Goal: Task Accomplishment & Management: Manage account settings

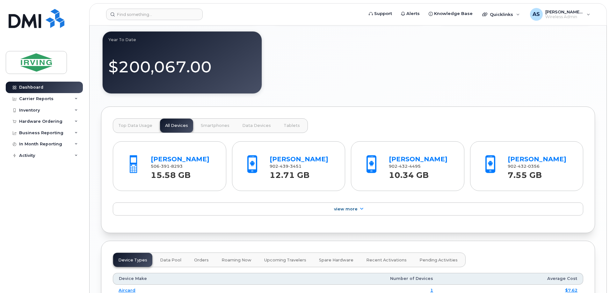
scroll to position [649, 0]
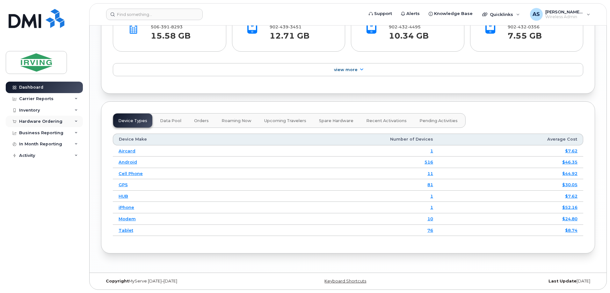
drag, startPoint x: 54, startPoint y: 107, endPoint x: 40, endPoint y: 116, distance: 16.8
click at [40, 116] on div "Dashboard Carrier Reports Monthly Billing Roaming Reports Suspended Devices Sus…" at bounding box center [45, 183] width 79 height 202
click at [48, 110] on div "Inventory" at bounding box center [44, 109] width 77 height 11
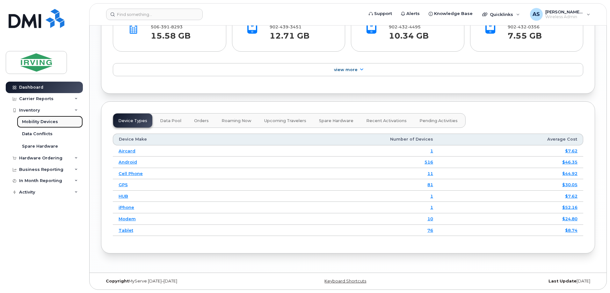
click at [48, 120] on div "Mobility Devices" at bounding box center [40, 122] width 36 height 6
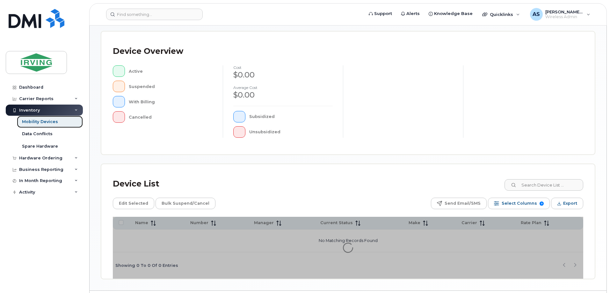
scroll to position [145, 0]
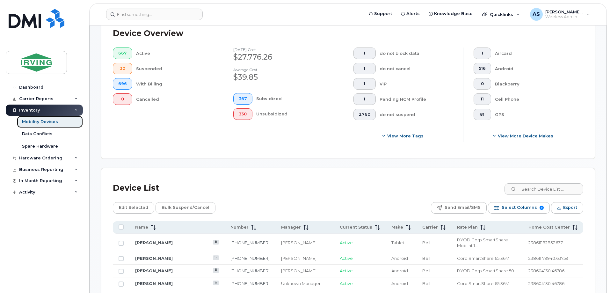
scroll to position [241, 0]
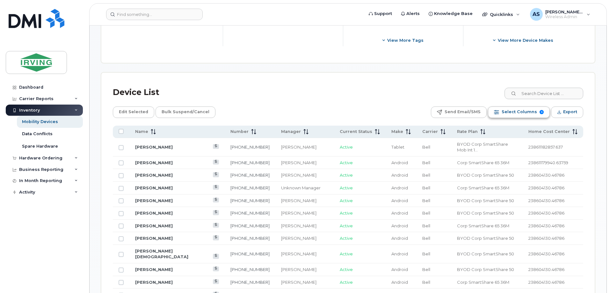
click at [522, 113] on span "Select Columns" at bounding box center [518, 112] width 35 height 10
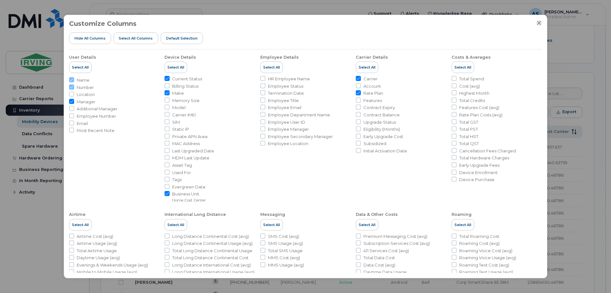
click at [539, 25] on icon "Close" at bounding box center [539, 22] width 5 height 5
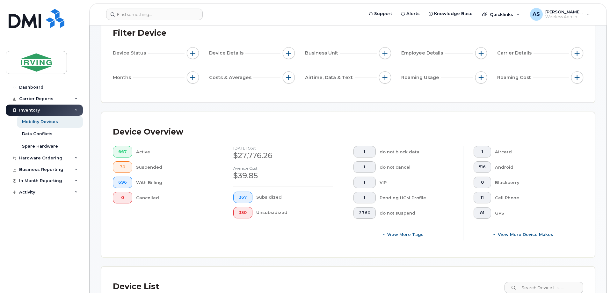
scroll to position [0, 0]
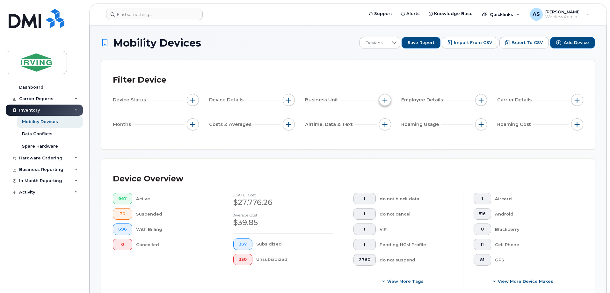
click at [388, 100] on button "button" at bounding box center [385, 100] width 12 height 12
drag, startPoint x: 388, startPoint y: 100, endPoint x: 385, endPoint y: 130, distance: 30.4
click at [139, 16] on input at bounding box center [154, 14] width 97 height 11
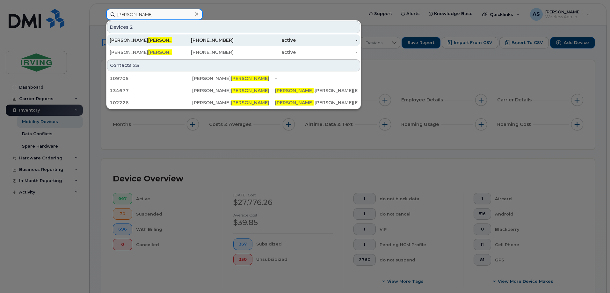
type input "harding"
click at [172, 41] on div "403-915-0311" at bounding box center [203, 40] width 62 height 6
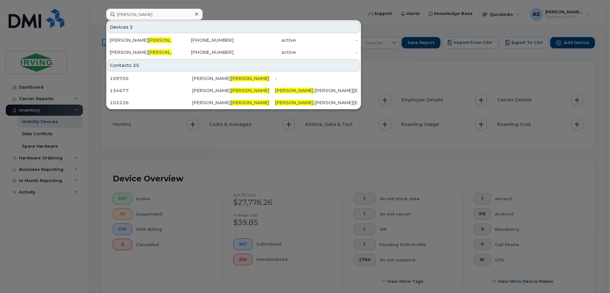
click at [167, 149] on div at bounding box center [305, 146] width 610 height 293
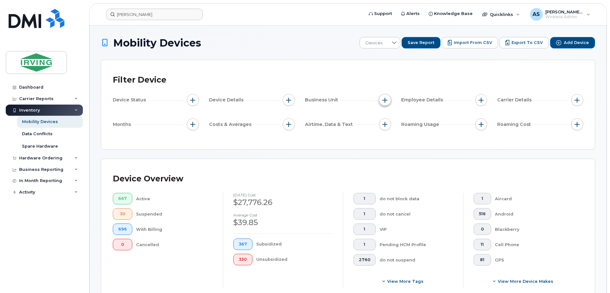
click at [386, 101] on span "button" at bounding box center [384, 99] width 5 height 5
click at [386, 130] on input "Home Cost Center" at bounding box center [386, 129] width 5 height 5
checkbox input "true"
click at [407, 154] on input "text" at bounding box center [427, 157] width 56 height 6
paste input "238606176.46786"
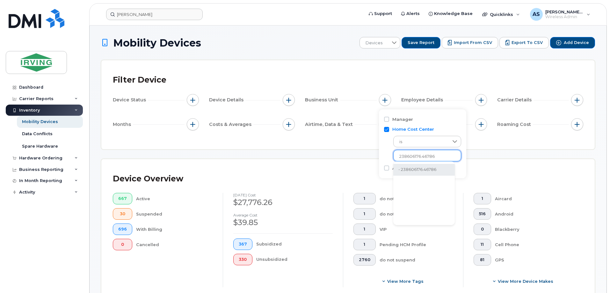
type input "238606176.46786"
click at [421, 170] on li "- 238606176.46786" at bounding box center [423, 170] width 61 height 12
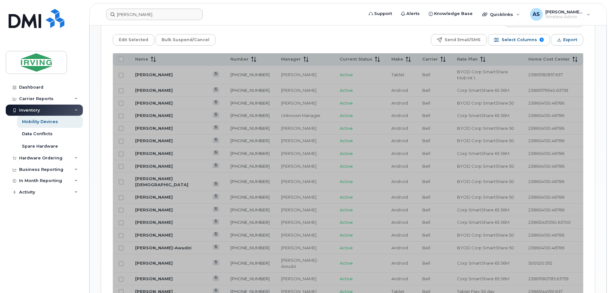
scroll to position [318, 0]
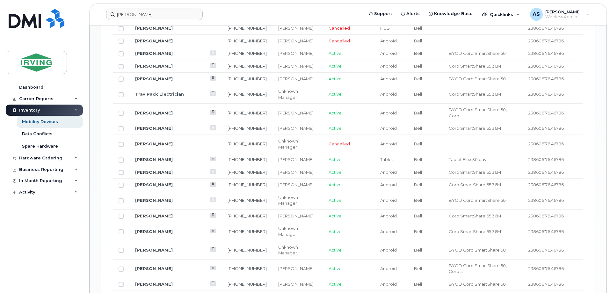
scroll to position [296, 0]
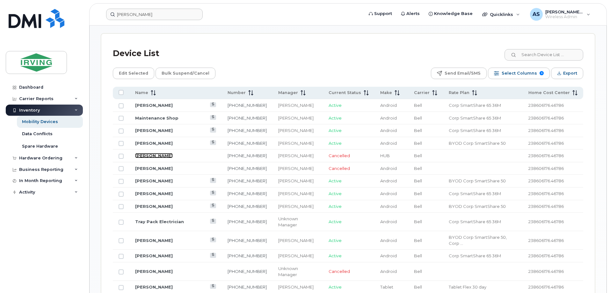
click at [147, 155] on link "Norbert Kalmar" at bounding box center [154, 155] width 38 height 5
click at [154, 92] on icon at bounding box center [153, 92] width 5 height 5
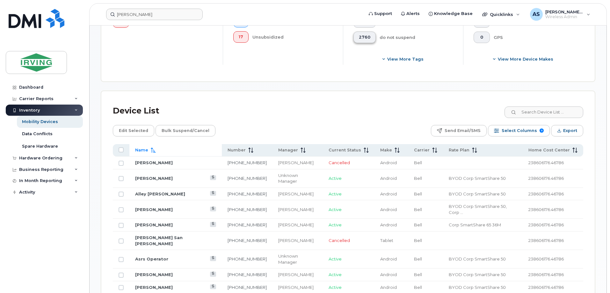
scroll to position [169, 0]
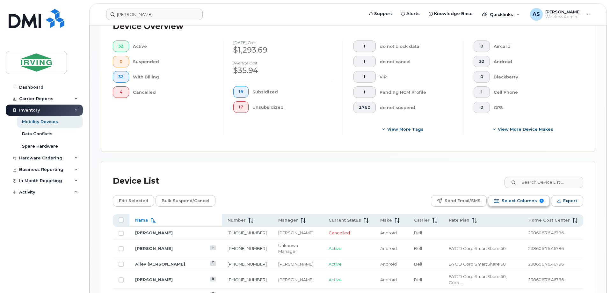
click at [514, 200] on span "Select Columns" at bounding box center [518, 201] width 35 height 10
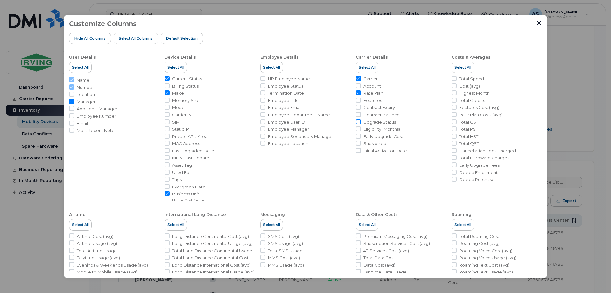
click at [359, 121] on input "Upgrade Status" at bounding box center [358, 121] width 5 height 5
checkbox input "true"
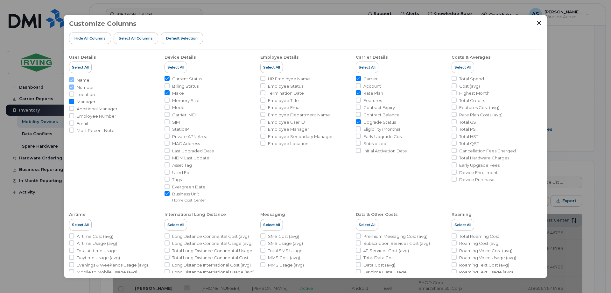
click at [538, 19] on div "Customize Columns Hide All Columns Select all Columns Default Selection User De…" at bounding box center [306, 146] width 484 height 263
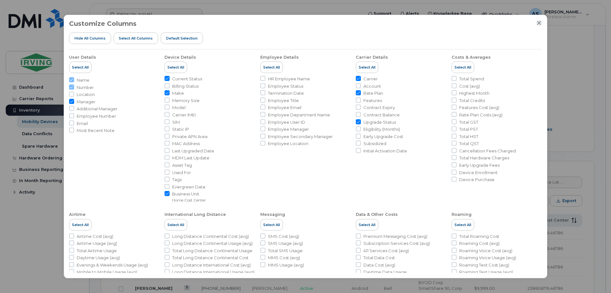
click at [540, 25] on icon "Close" at bounding box center [539, 22] width 5 height 5
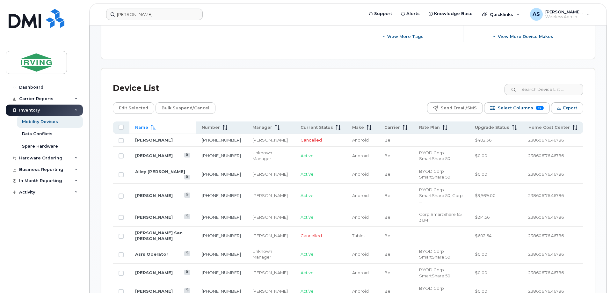
scroll to position [264, 0]
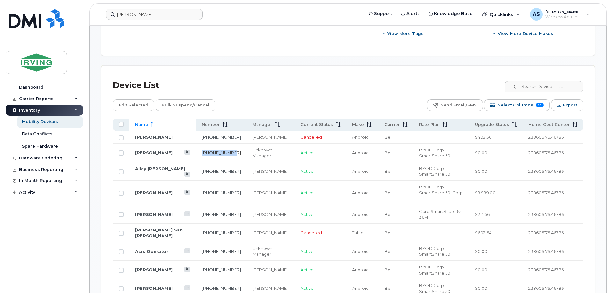
drag, startPoint x: 207, startPoint y: 162, endPoint x: 196, endPoint y: 157, distance: 12.1
click at [196, 157] on td "403-795-6696" at bounding box center [221, 153] width 51 height 18
copy link "403-795-6696"
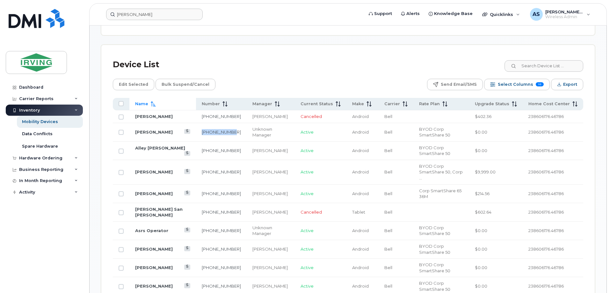
scroll to position [296, 0]
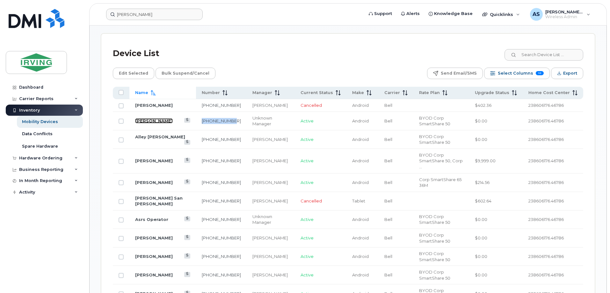
click at [145, 123] on link "Alex Alikwi" at bounding box center [154, 120] width 38 height 5
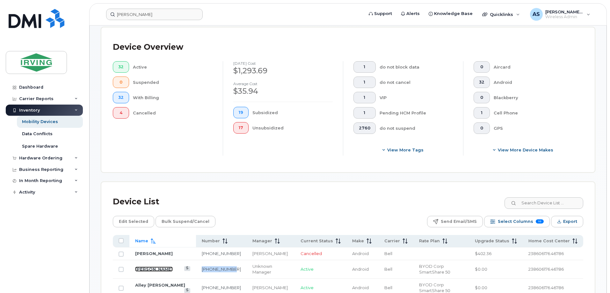
scroll to position [137, 0]
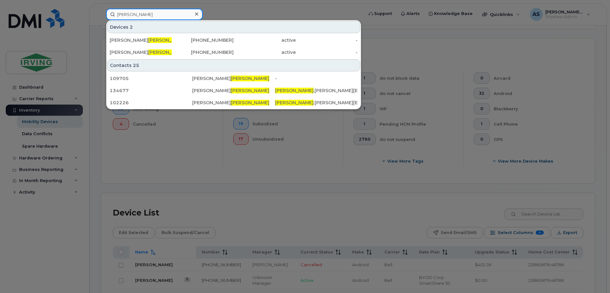
drag, startPoint x: 166, startPoint y: 14, endPoint x: 94, endPoint y: 14, distance: 71.7
click at [101, 14] on div "harding Devices 2 Alyson Harding 403-915-0311 active - Paula Harding 902-439-02…" at bounding box center [232, 14] width 263 height 11
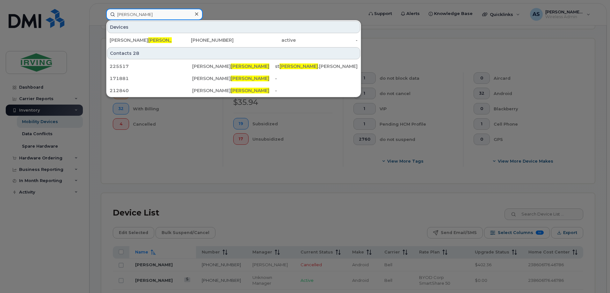
type input "evenson"
click at [134, 160] on div at bounding box center [305, 146] width 610 height 293
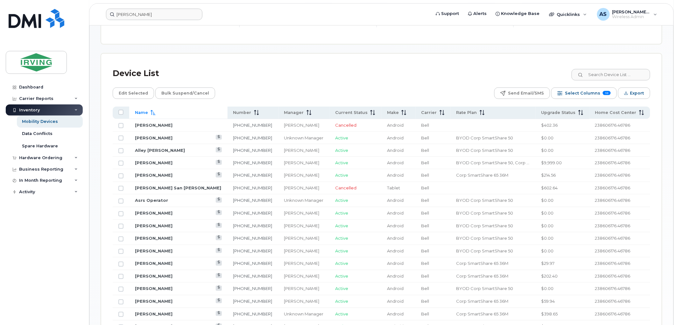
scroll to position [275, 0]
click at [151, 150] on link "Alley [PERSON_NAME]" at bounding box center [160, 151] width 50 height 5
click at [148, 163] on link "Alyson Harding" at bounding box center [154, 163] width 38 height 5
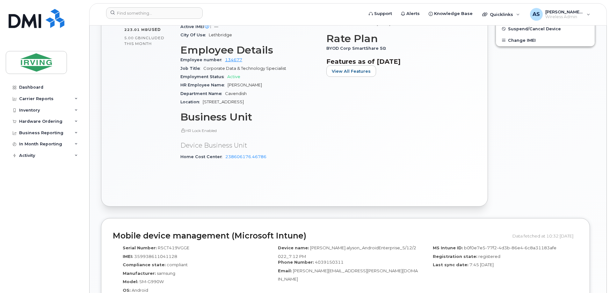
scroll to position [318, 0]
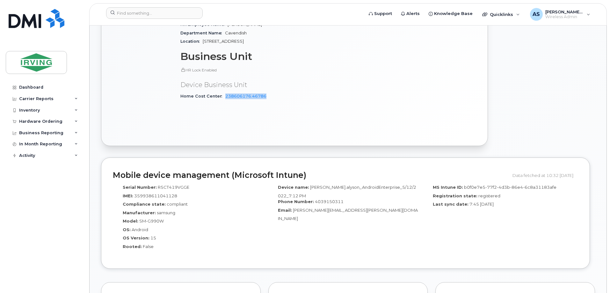
drag, startPoint x: 275, startPoint y: 92, endPoint x: 226, endPoint y: 94, distance: 49.1
click at [226, 94] on div "Home Cost Center 238606176.46786" at bounding box center [249, 96] width 138 height 8
copy link "238606176.46786"
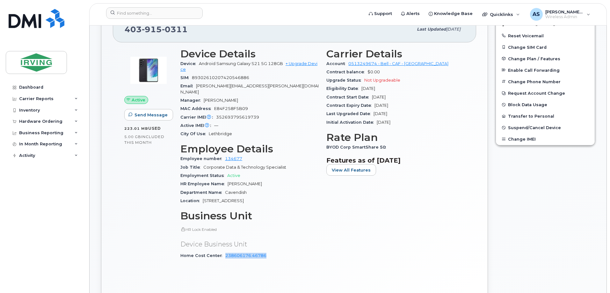
scroll to position [0, 0]
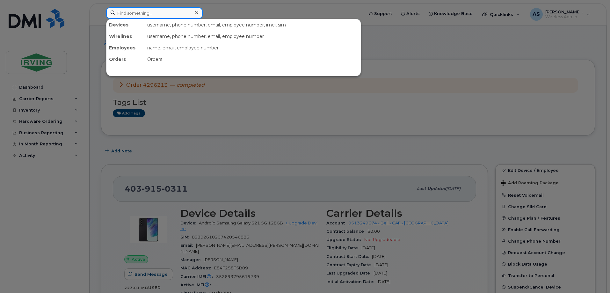
click at [155, 14] on input at bounding box center [154, 12] width 97 height 11
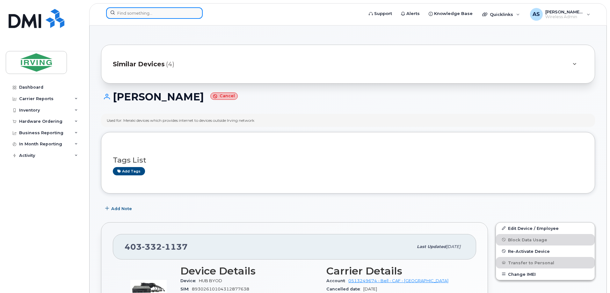
click at [178, 16] on input at bounding box center [154, 12] width 97 height 11
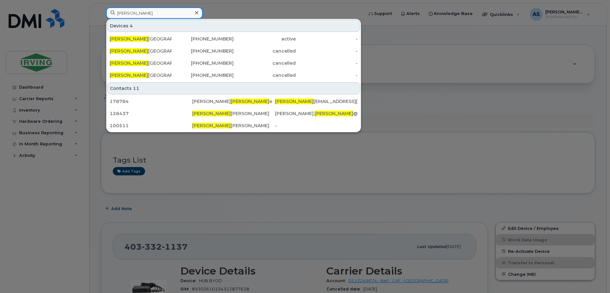
type input "norbert"
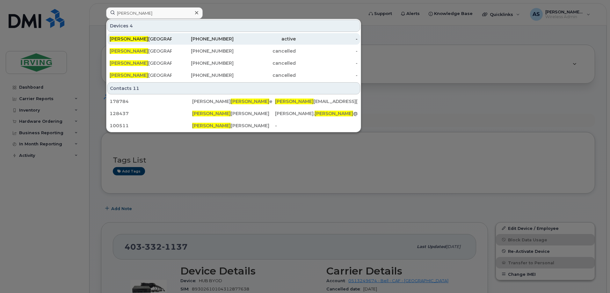
click at [269, 42] on div "active" at bounding box center [264, 38] width 62 height 11
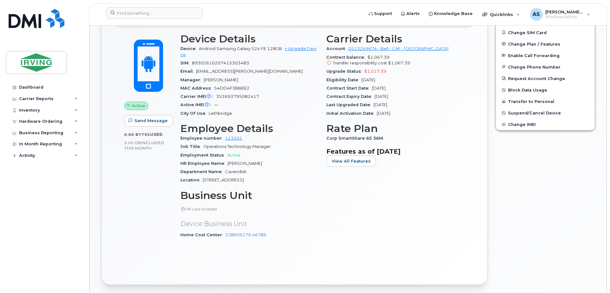
scroll to position [249, 0]
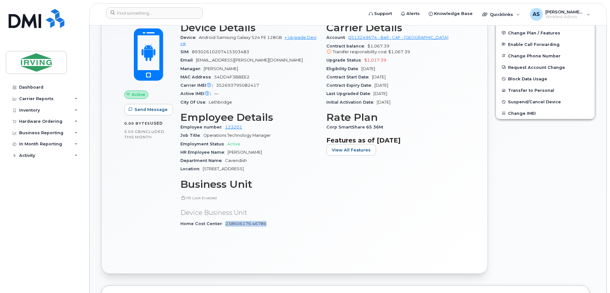
drag, startPoint x: 271, startPoint y: 224, endPoint x: 225, endPoint y: 225, distance: 45.9
click at [225, 225] on div "Home Cost Center 238606176.46786" at bounding box center [249, 223] width 138 height 8
copy link "238606176.46786"
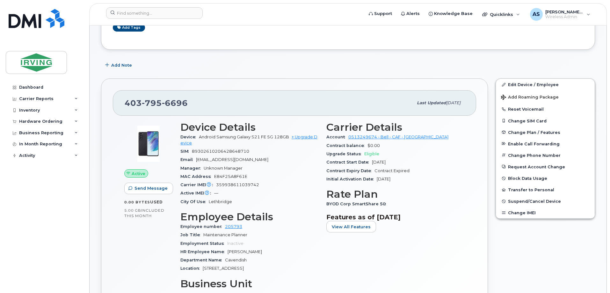
scroll to position [127, 0]
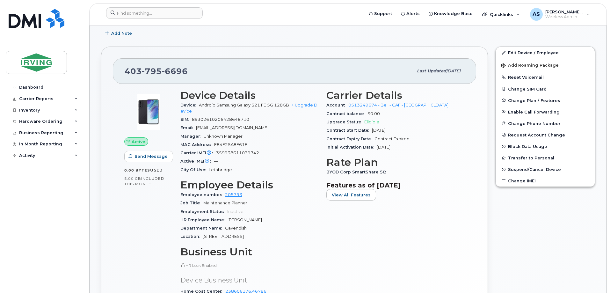
click at [236, 123] on div "SIM [TECHNICAL_ID]" at bounding box center [249, 119] width 138 height 8
click at [236, 123] on div "SIM 89302610206428648710" at bounding box center [249, 119] width 138 height 8
copy span "89302610206428648710"
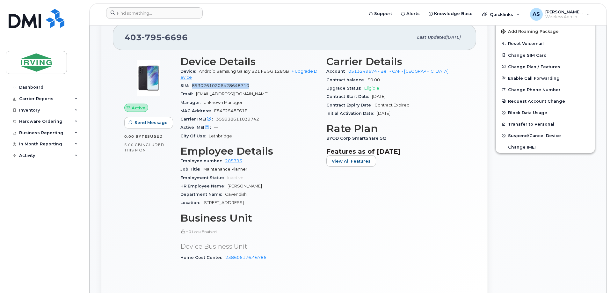
scroll to position [96, 0]
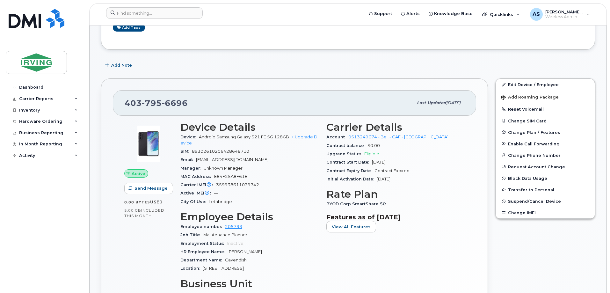
click at [232, 183] on span "359938611039742" at bounding box center [237, 184] width 43 height 5
copy span "359938611039742"
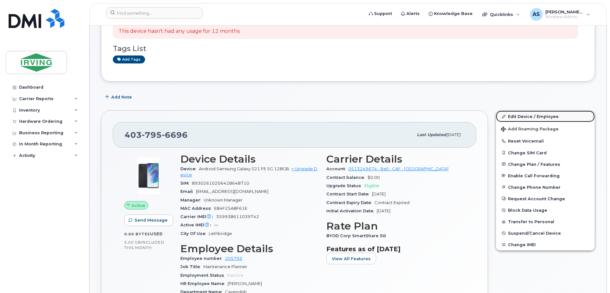
click at [513, 114] on link "Edit Device / Employee" at bounding box center [545, 116] width 99 height 11
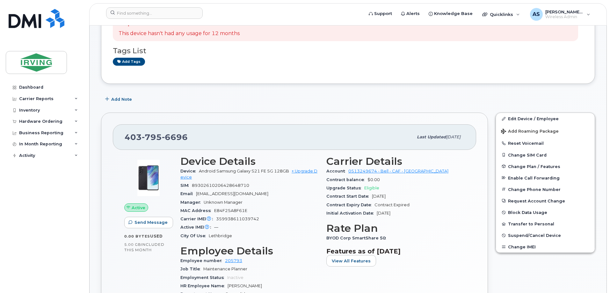
scroll to position [127, 0]
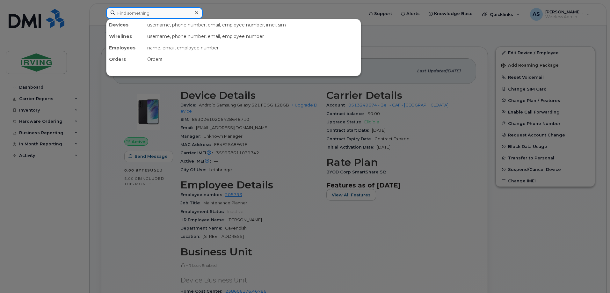
click at [189, 17] on input at bounding box center [154, 12] width 97 height 11
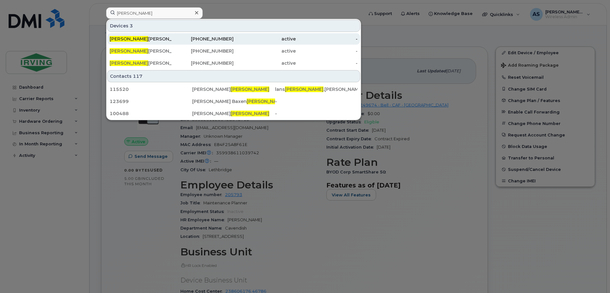
click at [133, 34] on div "[PERSON_NAME]" at bounding box center [141, 38] width 62 height 11
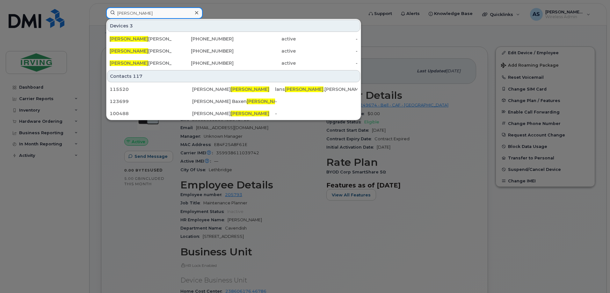
drag, startPoint x: 153, startPoint y: 15, endPoint x: 85, endPoint y: 15, distance: 68.2
click at [101, 15] on div "dale Devices 3 Dale Evenson 587-394-7260 active - Dale Pinsonneault 519-358-269…" at bounding box center [232, 14] width 263 height 14
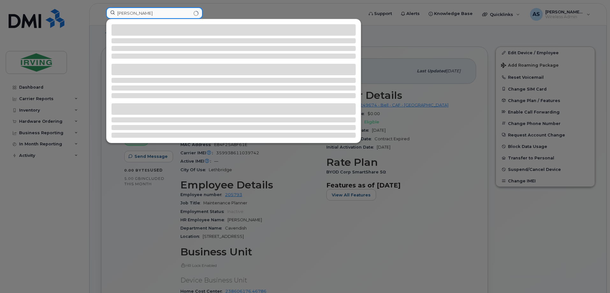
type input "alex"
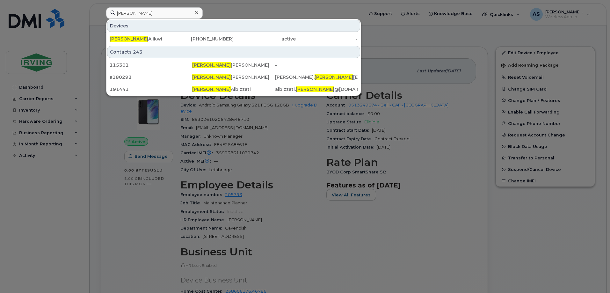
click at [343, 266] on div at bounding box center [305, 146] width 610 height 293
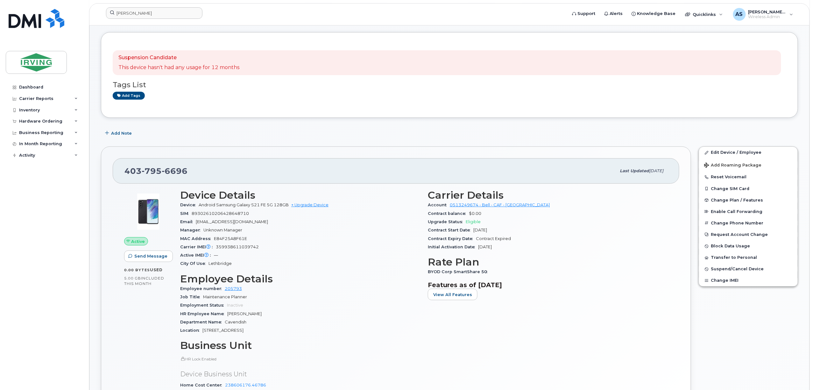
scroll to position [42, 0]
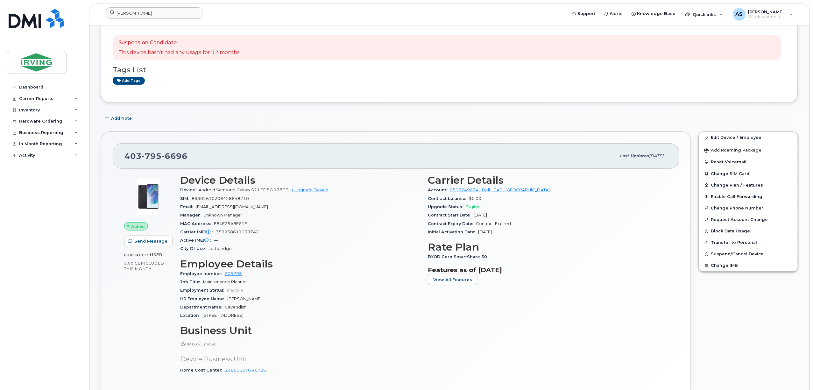
click at [609, 216] on div "Contract Start Date Jan 20, 2020" at bounding box center [548, 215] width 240 height 8
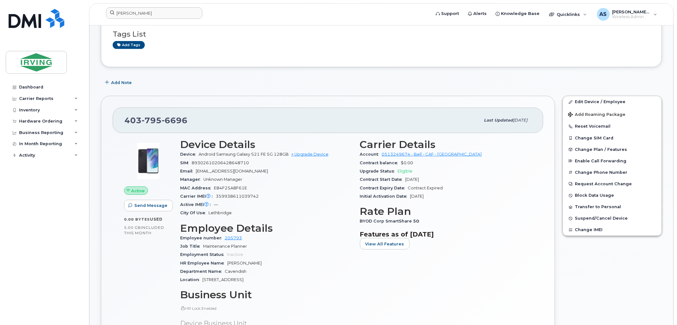
scroll to position [78, 0]
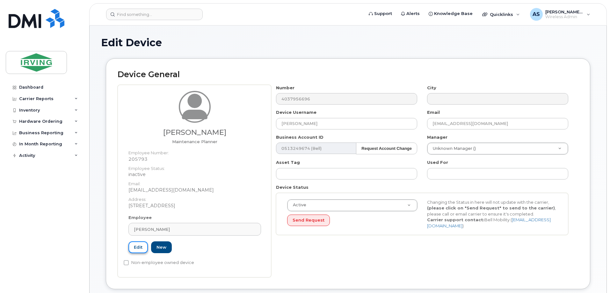
click at [138, 247] on link "Edit" at bounding box center [137, 247] width 19 height 12
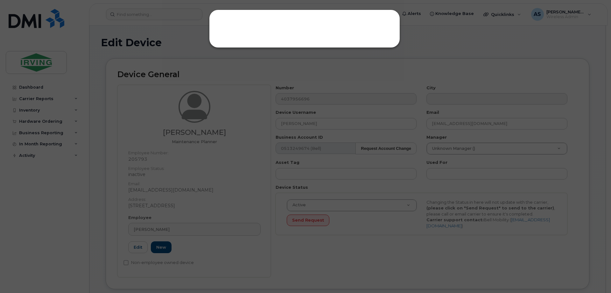
click at [246, 124] on div at bounding box center [305, 146] width 611 height 293
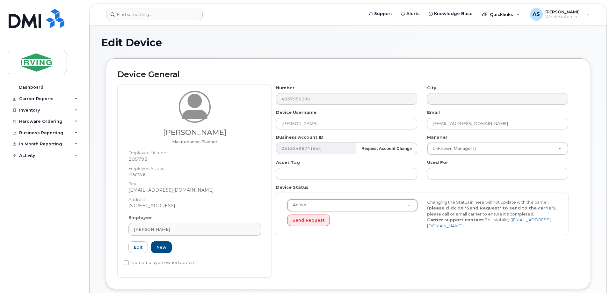
click at [237, 198] on dt "Address:" at bounding box center [194, 197] width 132 height 9
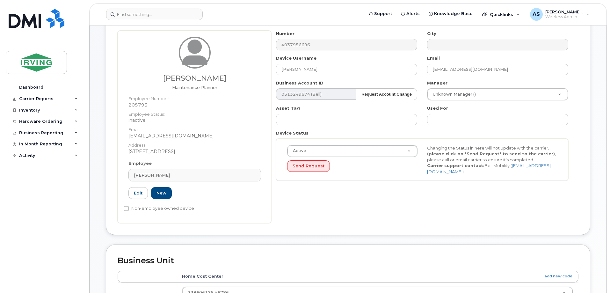
scroll to position [51, 0]
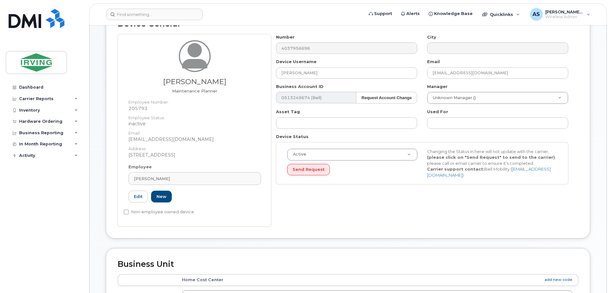
drag, startPoint x: 176, startPoint y: 179, endPoint x: 125, endPoint y: 178, distance: 51.6
click at [125, 178] on div "Employee alex alikwi Type first three symbols or more 205793 Edit New" at bounding box center [195, 186] width 142 height 44
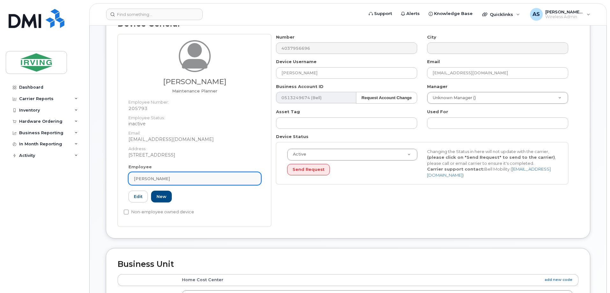
click at [178, 182] on link "alex alikwi" at bounding box center [194, 178] width 132 height 13
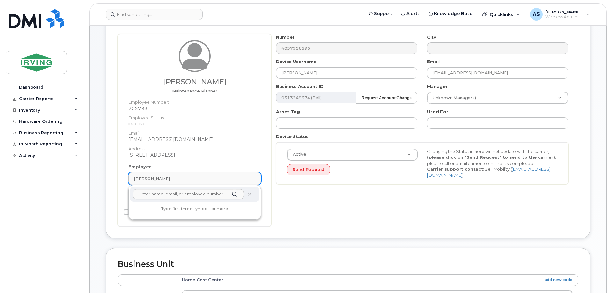
click at [178, 182] on link "alex alikwi" at bounding box center [194, 178] width 132 height 13
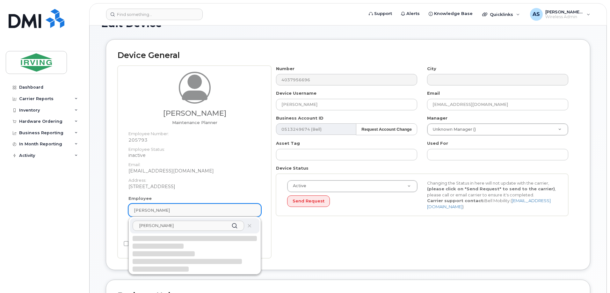
scroll to position [19, 0]
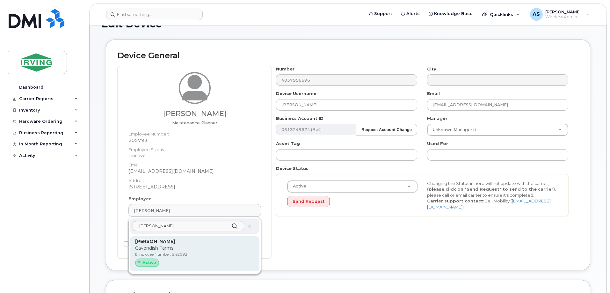
type input "Dale EVen"
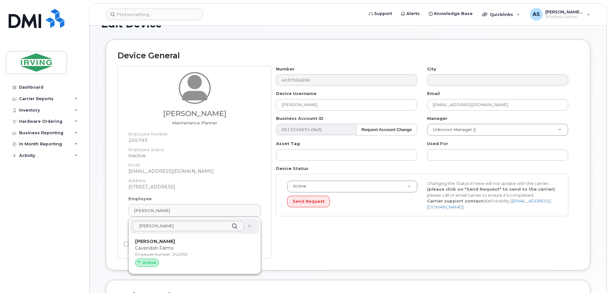
drag, startPoint x: 158, startPoint y: 244, endPoint x: 351, endPoint y: 35, distance: 284.6
click at [158, 244] on p "[PERSON_NAME]" at bounding box center [194, 241] width 119 height 7
type input "242092"
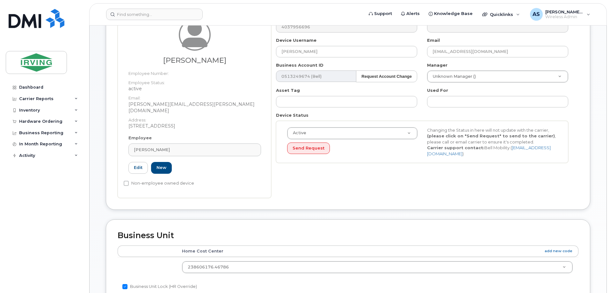
scroll to position [32, 0]
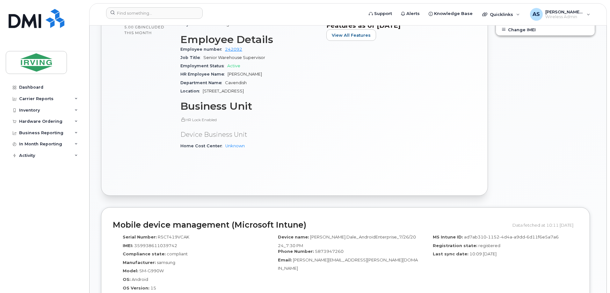
scroll to position [255, 0]
click at [242, 143] on link "Unknown" at bounding box center [234, 145] width 19 height 5
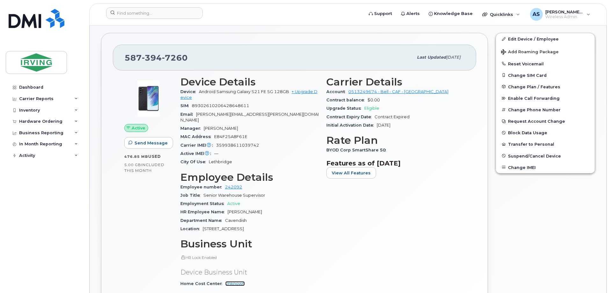
scroll to position [127, 0]
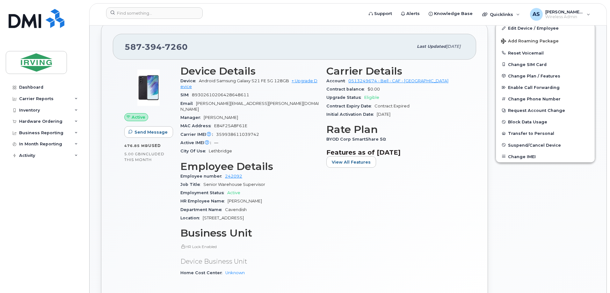
click at [546, 216] on div "Edit Device / Employee Add Roaming Package Reset Voicemail Change SIM Card Chan…" at bounding box center [544, 172] width 107 height 308
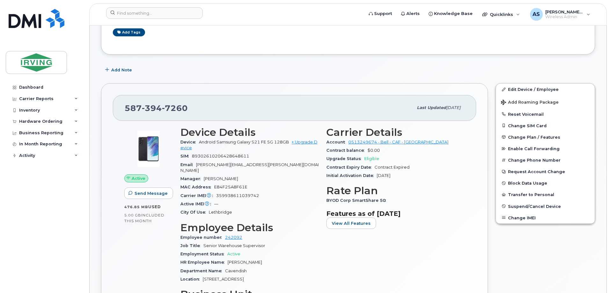
scroll to position [64, 0]
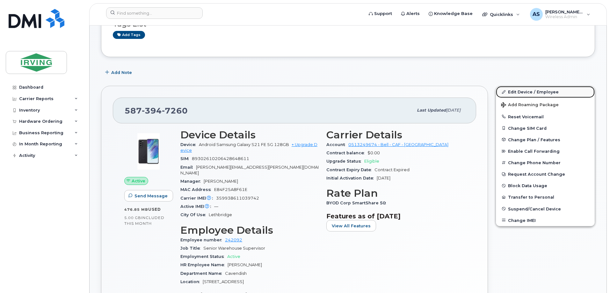
click at [552, 92] on link "Edit Device / Employee" at bounding box center [545, 91] width 99 height 11
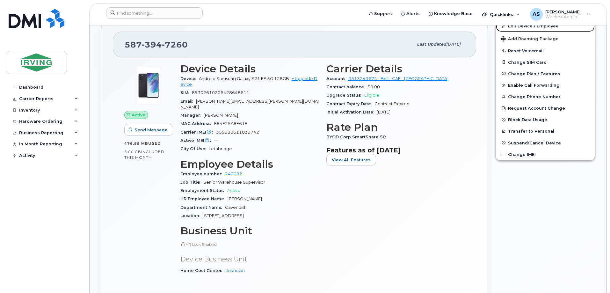
scroll to position [183, 0]
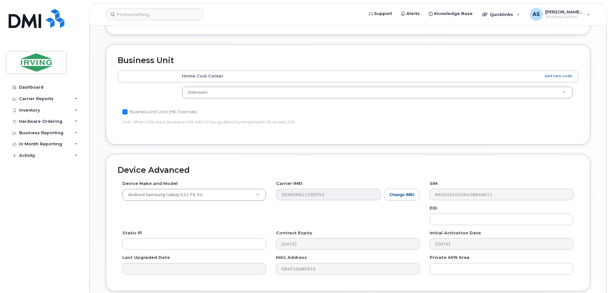
scroll to position [223, 0]
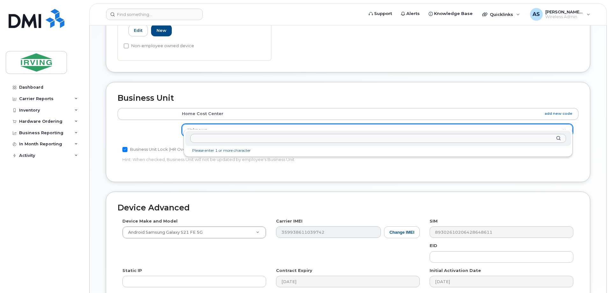
click at [368, 139] on input "text" at bounding box center [377, 138] width 375 height 9
paste input "238606176.46786"
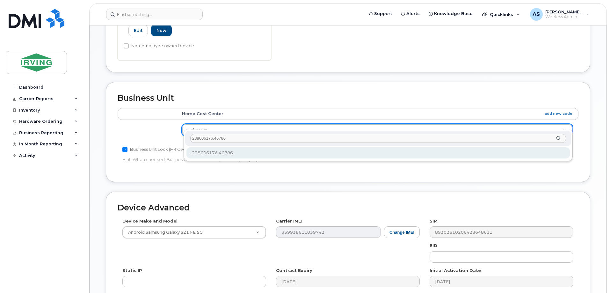
type input "238606176.46786"
type input "4316670"
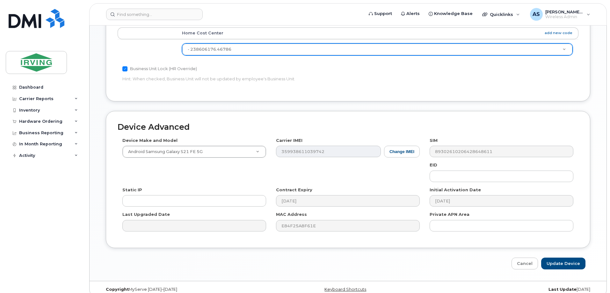
scroll to position [305, 0]
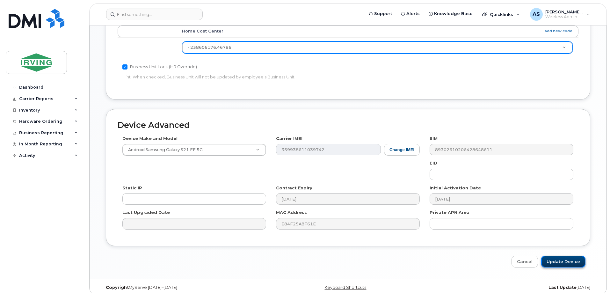
click at [554, 258] on input "Update Device" at bounding box center [563, 261] width 44 height 12
type input "Saving..."
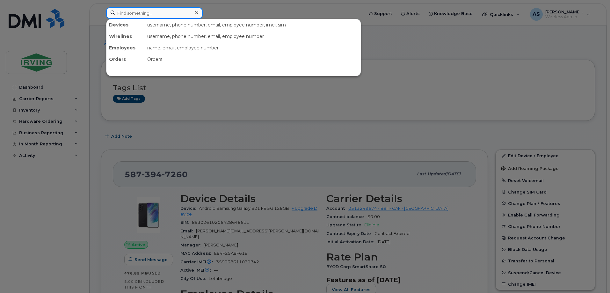
click at [192, 13] on div at bounding box center [154, 12] width 97 height 11
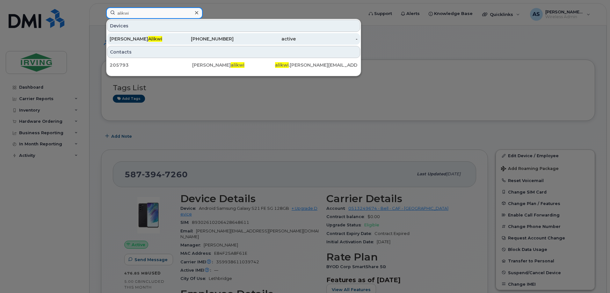
type input "alikwi"
click at [160, 34] on div "[PERSON_NAME]" at bounding box center [141, 38] width 62 height 11
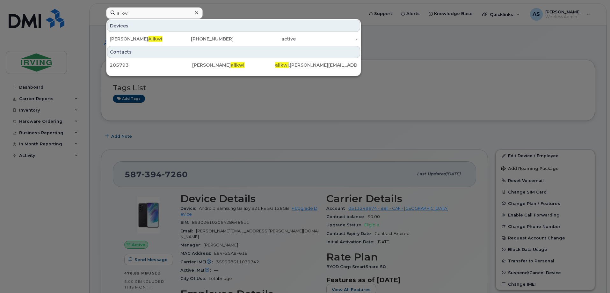
click at [346, 119] on div at bounding box center [305, 146] width 610 height 293
click at [132, 11] on input "alikwi" at bounding box center [154, 12] width 97 height 11
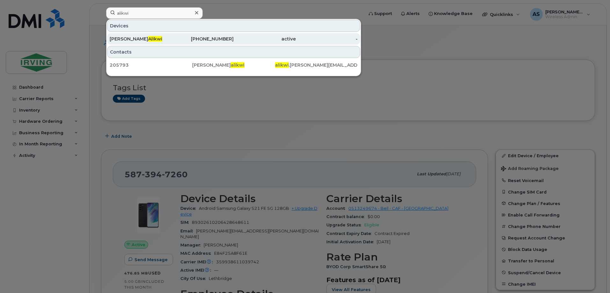
click at [136, 35] on div "Alex Alikwi" at bounding box center [141, 38] width 62 height 11
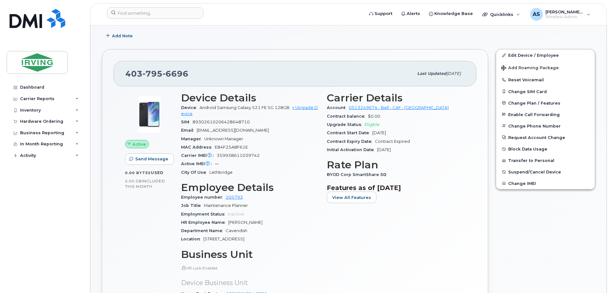
scroll to position [127, 0]
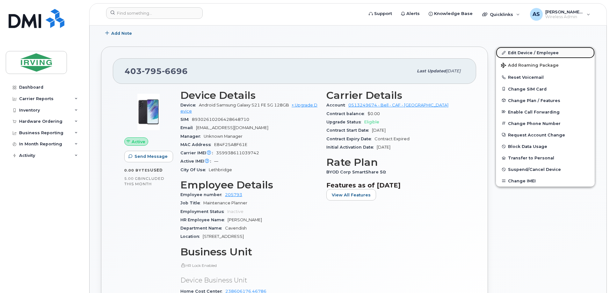
click at [542, 54] on link "Edit Device / Employee" at bounding box center [545, 52] width 99 height 11
click at [538, 134] on button "Request Account Change" at bounding box center [545, 134] width 99 height 11
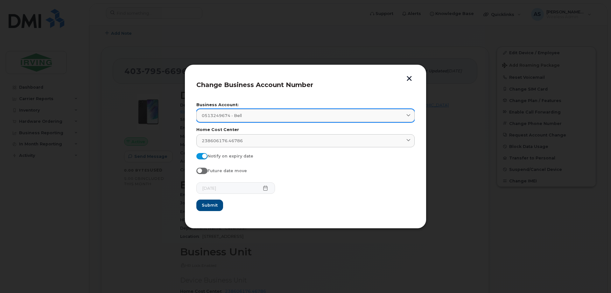
click at [248, 111] on link "0513249674 - Bell" at bounding box center [306, 115] width 218 height 13
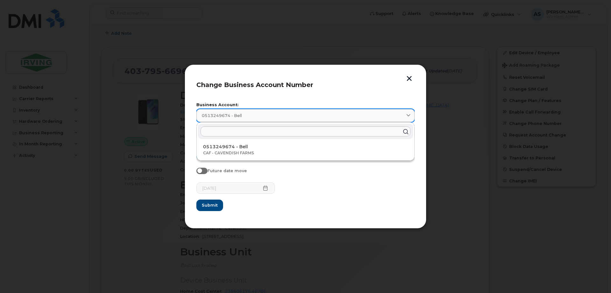
click at [248, 111] on link "0513249674 - Bell" at bounding box center [306, 115] width 218 height 13
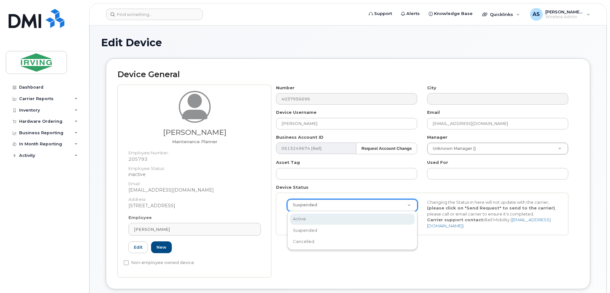
select select "active"
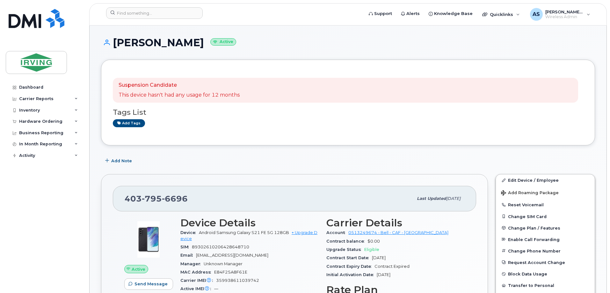
scroll to position [32, 0]
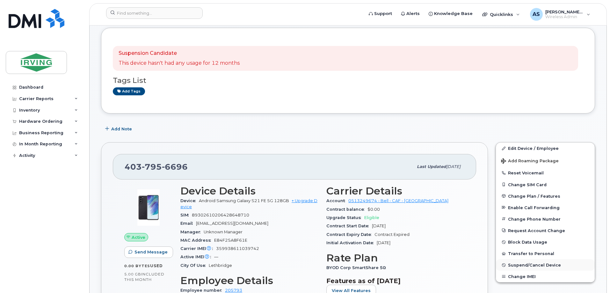
click at [522, 264] on span "Suspend/Cancel Device" at bounding box center [534, 264] width 53 height 5
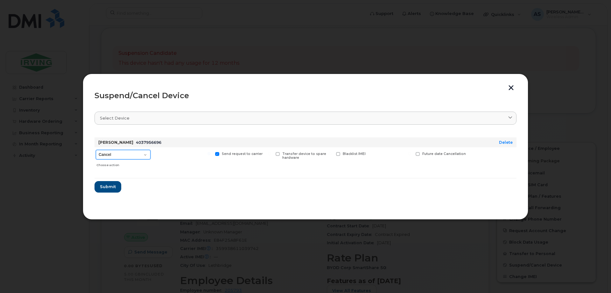
click at [146, 154] on select "Cancel Suspend - Extend Suspension Suspend - Reduced Rate Suspend - Full Rate S…" at bounding box center [123, 155] width 55 height 10
select select "[object Object]"
click at [96, 150] on select "Cancel Suspend - Extend Suspension Suspend - Reduced Rate Suspend - Full Rate S…" at bounding box center [123, 155] width 55 height 10
click at [142, 154] on select "Cancel Suspend - Extend Suspension Suspend - Reduced Rate Suspend - Full Rate S…" at bounding box center [123, 155] width 55 height 10
click at [148, 155] on select "Cancel Suspend - Extend Suspension Suspend - Reduced Rate Suspend - Full Rate S…" at bounding box center [123, 155] width 55 height 10
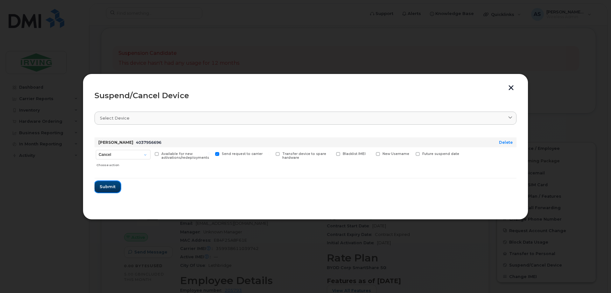
click at [106, 184] on span "Submit" at bounding box center [108, 186] width 16 height 6
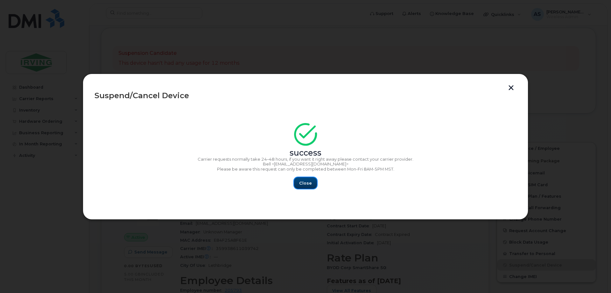
click at [298, 184] on button "Close" at bounding box center [305, 182] width 23 height 11
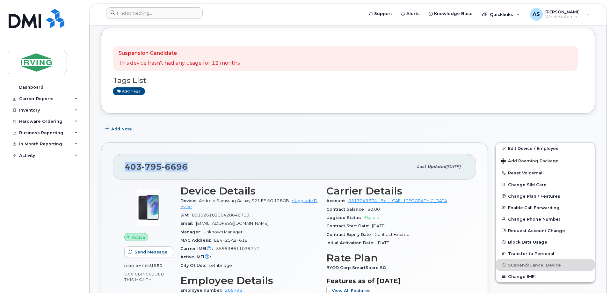
drag, startPoint x: 195, startPoint y: 165, endPoint x: 122, endPoint y: 166, distance: 72.9
click at [122, 166] on div "403 795 6696 Last updated Mar 25, 2025" at bounding box center [294, 166] width 363 height 25
copy span "403 795 6696"
click at [160, 167] on span "795" at bounding box center [152, 167] width 20 height 10
drag, startPoint x: 195, startPoint y: 167, endPoint x: 115, endPoint y: 168, distance: 80.3
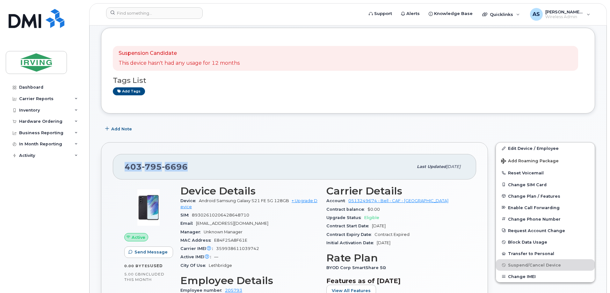
click at [115, 168] on div "403 795 6696 Last updated Mar 25, 2025" at bounding box center [294, 166] width 363 height 25
copy span "403 795 6696"
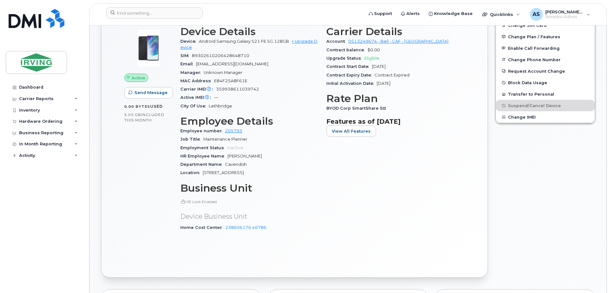
scroll to position [0, 0]
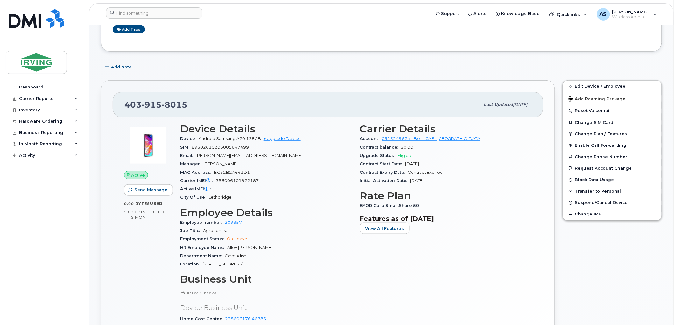
scroll to position [106, 0]
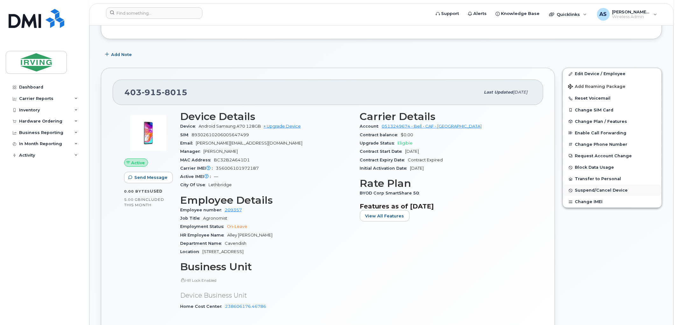
click at [598, 193] on span "Suspend/Cancel Device" at bounding box center [601, 190] width 53 height 5
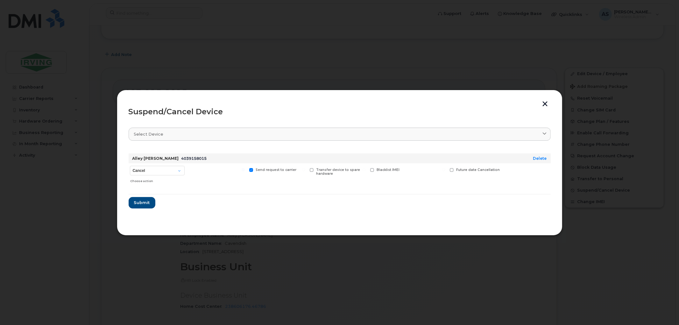
click at [546, 104] on button "button" at bounding box center [546, 104] width 10 height 7
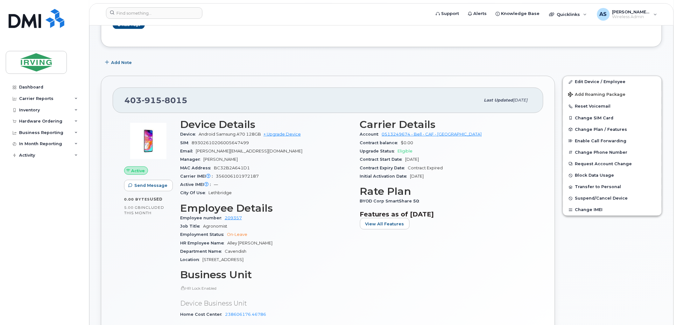
scroll to position [35, 0]
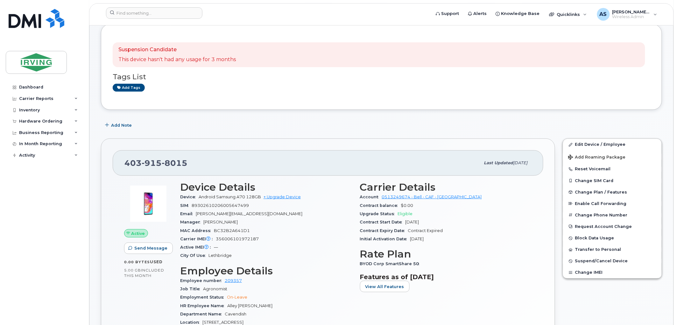
click at [437, 123] on div "Add Note" at bounding box center [381, 124] width 561 height 11
click at [595, 262] on span "Suspend/Cancel Device" at bounding box center [601, 261] width 53 height 5
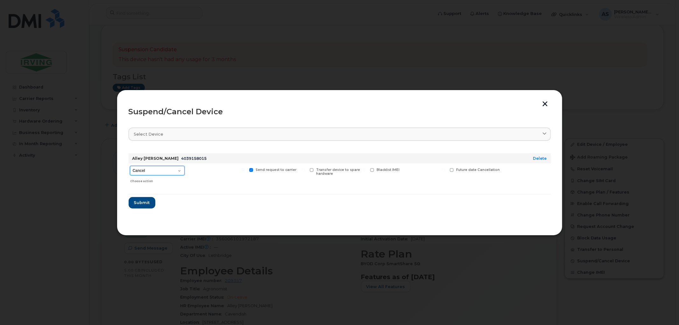
click at [175, 173] on select "Cancel Suspend - Extend Suspension Suspend - Reduced Rate Suspend - Full Rate S…" at bounding box center [157, 171] width 55 height 10
select select "[object Object]"
click at [130, 166] on select "Cancel Suspend - Extend Suspension Suspend - Reduced Rate Suspend - Full Rate S…" at bounding box center [157, 171] width 55 height 10
click at [147, 204] on span "Submit" at bounding box center [142, 203] width 16 height 6
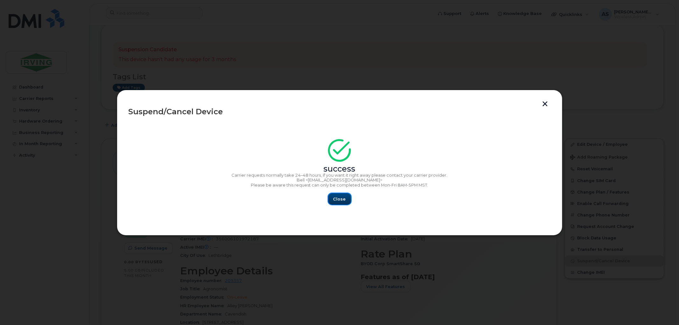
click at [344, 197] on span "Close" at bounding box center [339, 199] width 13 height 6
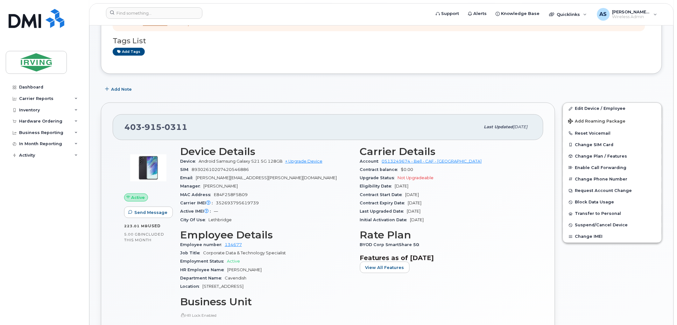
scroll to position [71, 0]
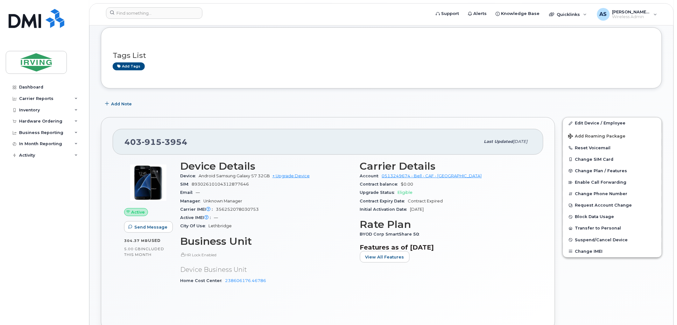
scroll to position [71, 0]
